Goal: Find specific page/section: Find specific page/section

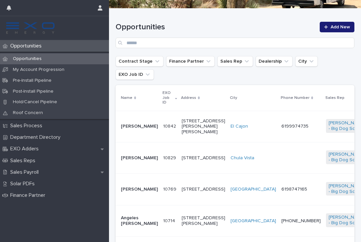
scroll to position [91, 0]
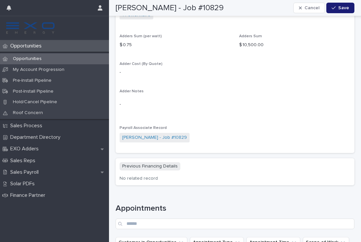
scroll to position [763, 0]
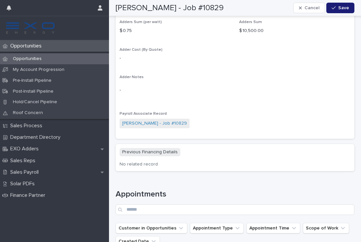
click at [23, 48] on p "Opportunities" at bounding box center [27, 46] width 39 height 6
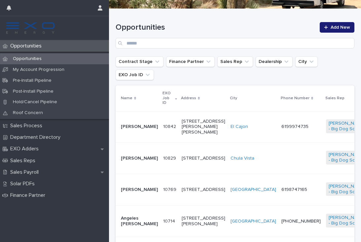
scroll to position [93, 0]
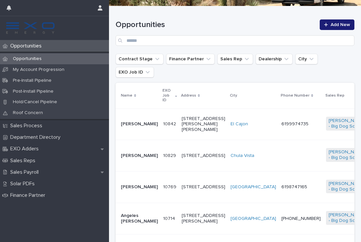
click at [20, 170] on p "Sales Payroll" at bounding box center [26, 172] width 36 height 6
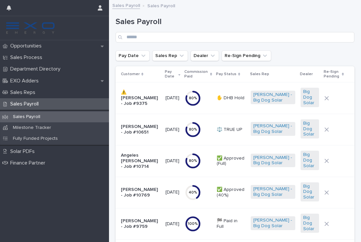
click at [240, 128] on p "⚖️ TRUE UP" at bounding box center [231, 130] width 29 height 6
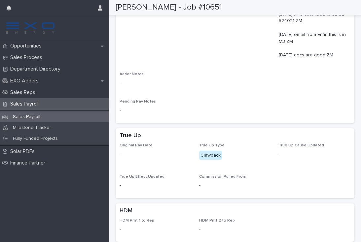
scroll to position [397, 0]
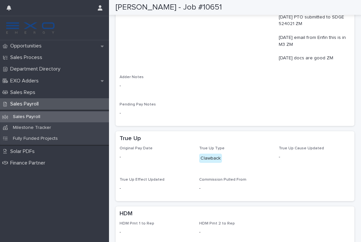
click at [212, 154] on div "Clawback" at bounding box center [210, 159] width 23 height 10
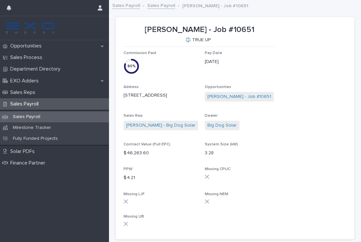
scroll to position [0, 0]
click at [22, 47] on p "Opportunities" at bounding box center [27, 46] width 39 height 6
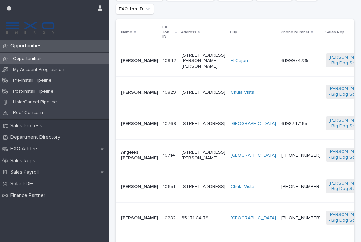
scroll to position [163, 0]
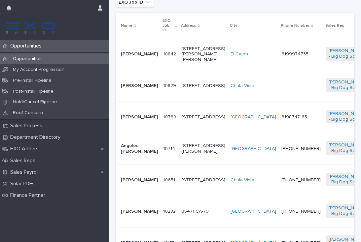
click at [29, 171] on p "Sales Payroll" at bounding box center [26, 172] width 36 height 6
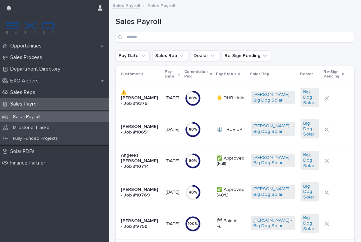
click at [149, 137] on td "[PERSON_NAME] - Job #10651" at bounding box center [139, 129] width 47 height 31
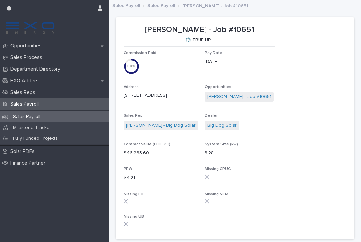
click at [26, 45] on p "Opportunities" at bounding box center [27, 46] width 39 height 6
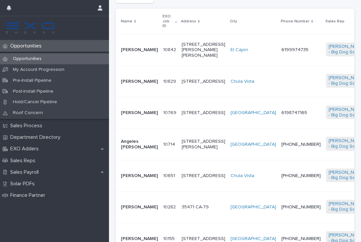
scroll to position [167, 0]
click at [22, 58] on p "Opportunities" at bounding box center [27, 59] width 39 height 6
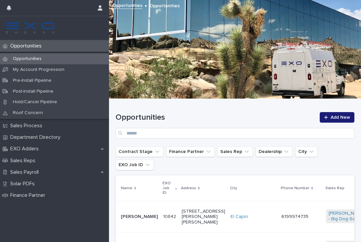
scroll to position [0, 0]
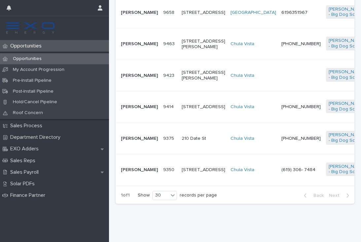
scroll to position [629, 0]
click at [281, 173] on p "(619) 306- 7484" at bounding box center [300, 170] width 39 height 6
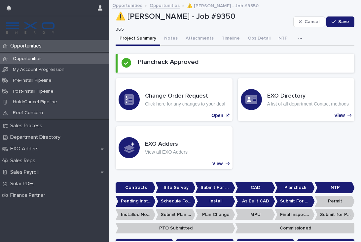
click at [24, 170] on p "Sales Payroll" at bounding box center [26, 172] width 36 height 6
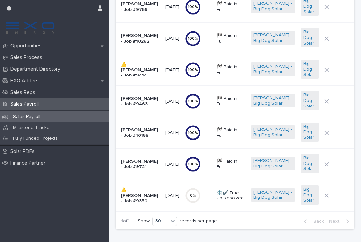
scroll to position [217, 0]
click at [245, 192] on p "⚖️✔️ True Up Resolved" at bounding box center [231, 196] width 29 height 11
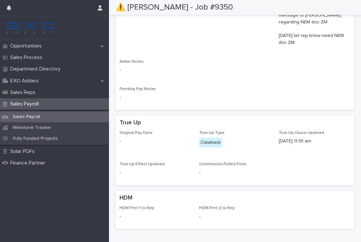
scroll to position [389, 0]
click at [20, 48] on p "Opportunities" at bounding box center [27, 46] width 39 height 6
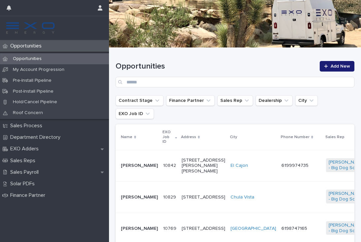
scroll to position [112, 0]
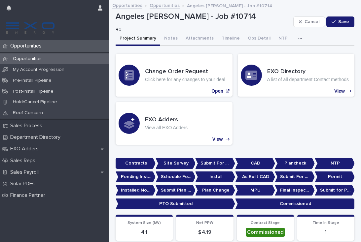
click at [18, 167] on div "Sales Payroll" at bounding box center [54, 173] width 109 height 12
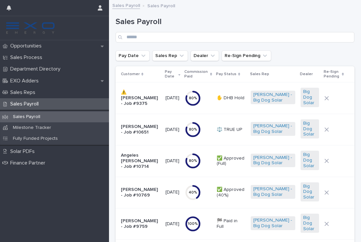
scroll to position [0, 0]
click at [23, 46] on p "Opportunities" at bounding box center [27, 46] width 39 height 6
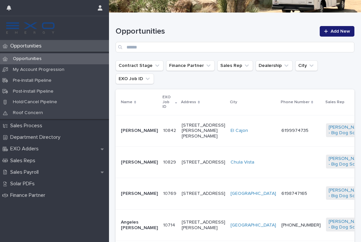
scroll to position [87, 0]
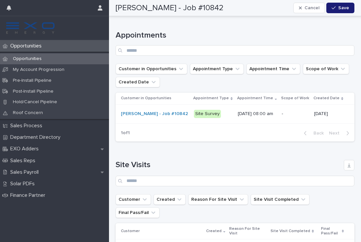
scroll to position [957, 0]
click at [20, 59] on p "Opportunities" at bounding box center [27, 59] width 39 height 6
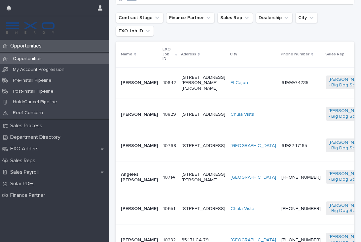
scroll to position [136, 0]
